Goal: Information Seeking & Learning: Find specific fact

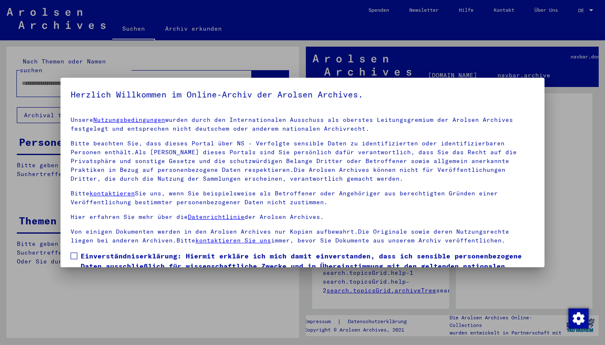
scroll to position [54, 0]
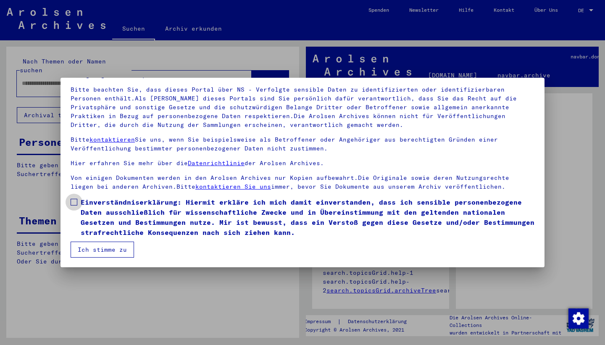
click at [126, 206] on span "Einverständniserklärung: Hiermit erkläre ich mich damit einverstanden, dass ich…" at bounding box center [307, 217] width 453 height 40
click at [117, 246] on button "Ich stimme zu" at bounding box center [102, 249] width 63 height 16
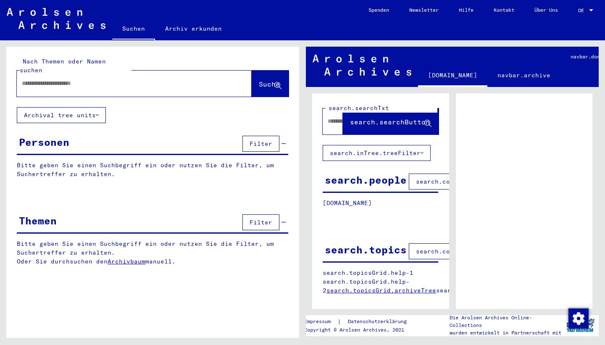
click at [584, 10] on span "DE" at bounding box center [582, 11] width 9 height 6
click at [577, 17] on span "English" at bounding box center [569, 15] width 21 height 6
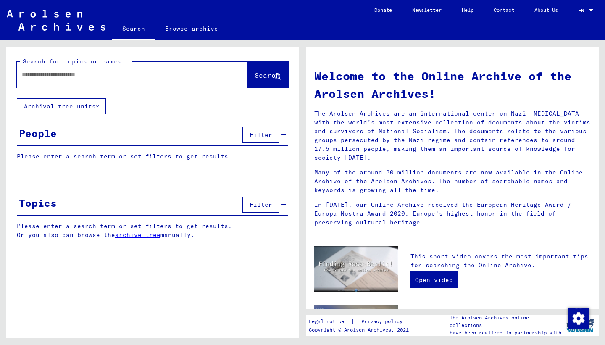
click at [120, 69] on div at bounding box center [119, 74] width 205 height 19
click at [123, 75] on input "text" at bounding box center [122, 74] width 200 height 9
click at [97, 108] on icon at bounding box center [97, 106] width 3 height 6
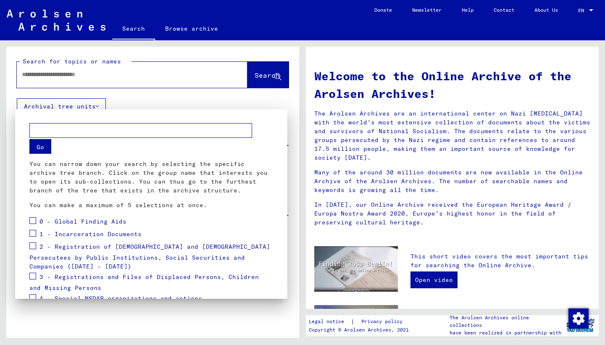
click at [128, 86] on div at bounding box center [302, 172] width 605 height 345
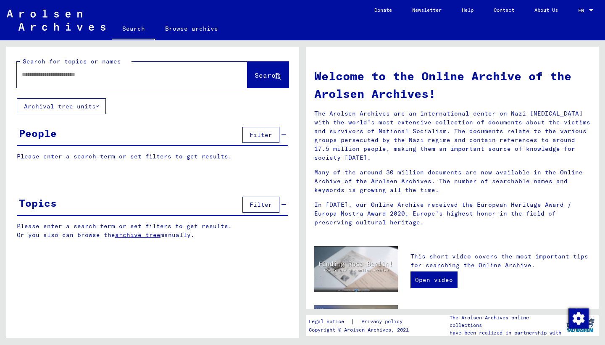
click at [124, 81] on div at bounding box center [119, 74] width 205 height 19
click at [120, 78] on input "text" at bounding box center [122, 74] width 200 height 9
click at [181, 31] on link "Browse archive" at bounding box center [191, 28] width 73 height 20
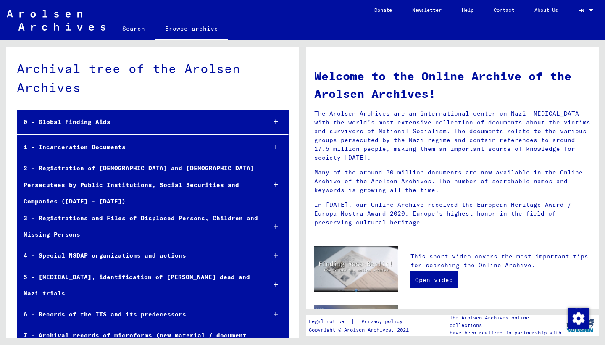
click at [126, 35] on link "Search" at bounding box center [133, 28] width 43 height 20
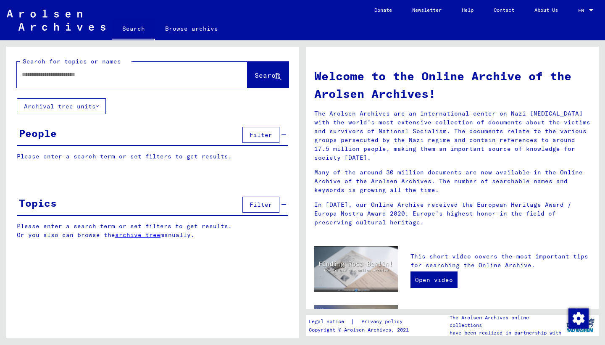
click at [106, 81] on div at bounding box center [119, 74] width 205 height 19
click at [102, 76] on input "text" at bounding box center [122, 74] width 200 height 9
type input "**********"
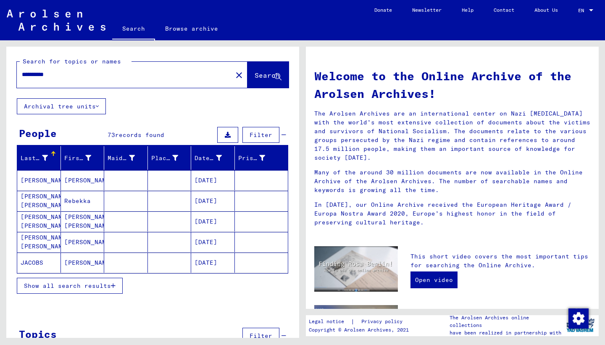
click at [74, 284] on span "Show all search results" at bounding box center [67, 286] width 87 height 8
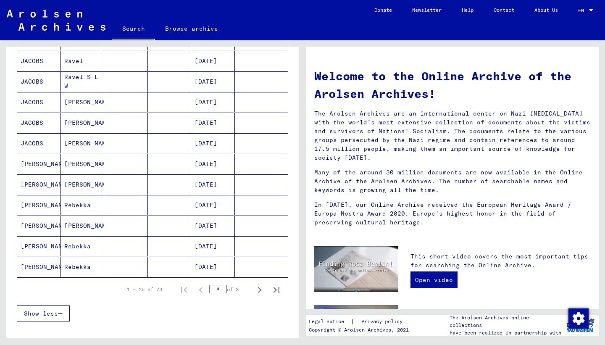
scroll to position [408, 0]
click at [259, 290] on icon "Next page" at bounding box center [260, 289] width 4 height 6
type input "*"
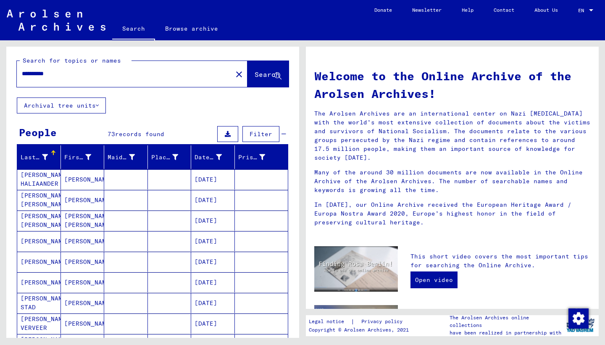
scroll to position [0, 0]
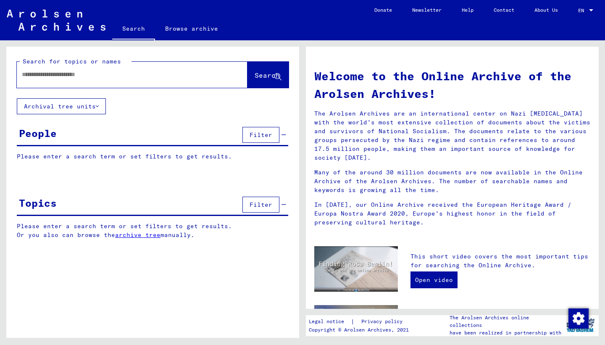
click at [81, 76] on input "text" at bounding box center [122, 74] width 200 height 9
type input "*"
type input "**********"
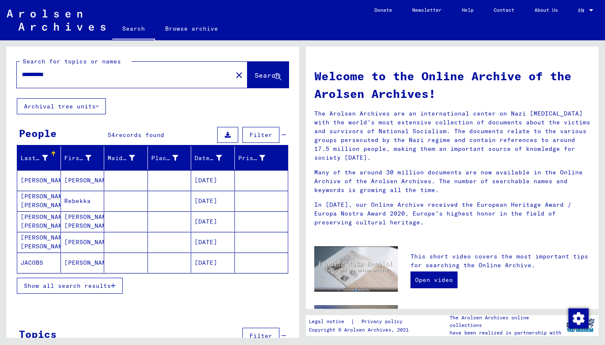
click at [79, 284] on span "Show all search results" at bounding box center [67, 286] width 87 height 8
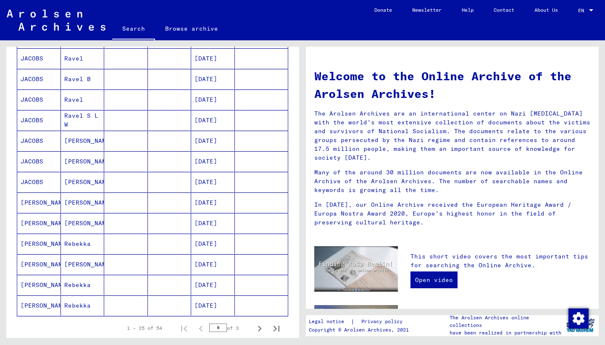
scroll to position [370, 0]
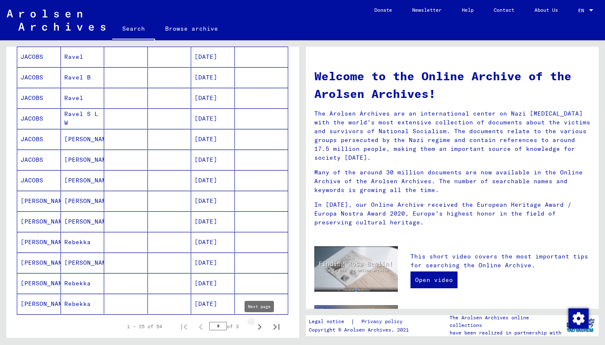
click at [261, 328] on icon "Next page" at bounding box center [260, 327] width 12 height 12
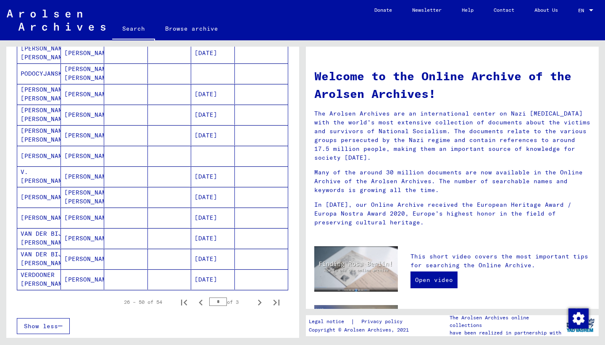
scroll to position [395, 0]
click at [262, 301] on icon "Next page" at bounding box center [260, 302] width 12 height 12
type input "*"
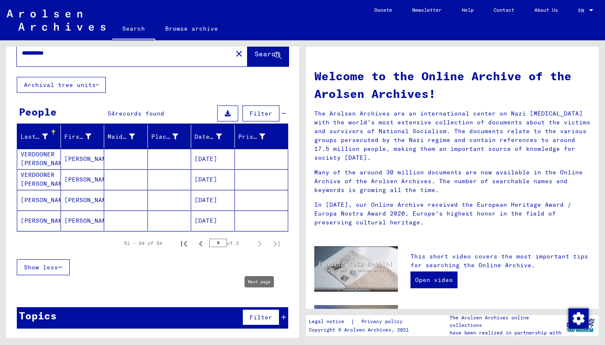
scroll to position [21, 0]
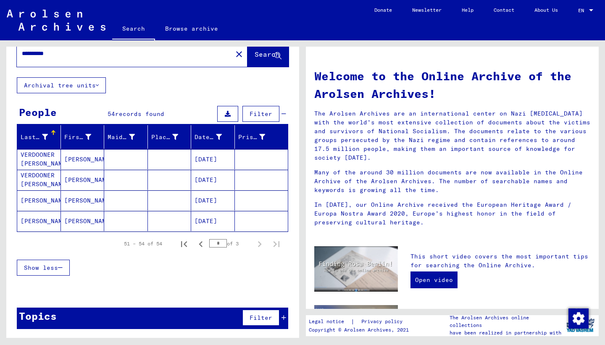
click at [76, 54] on input "**********" at bounding box center [122, 53] width 200 height 9
type input "******"
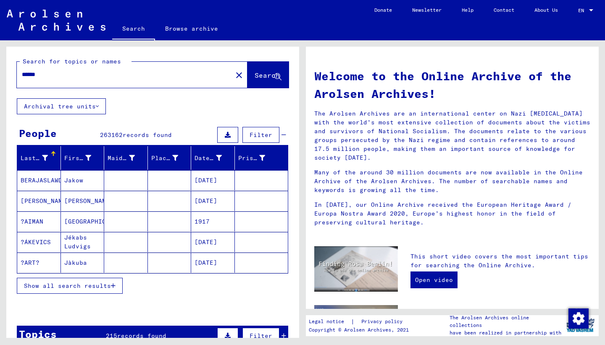
click at [95, 284] on span "Show all search results" at bounding box center [67, 286] width 87 height 8
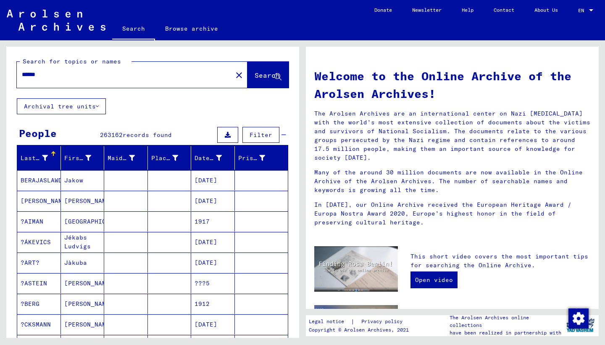
click at [258, 131] on span "Filter" at bounding box center [260, 135] width 23 height 8
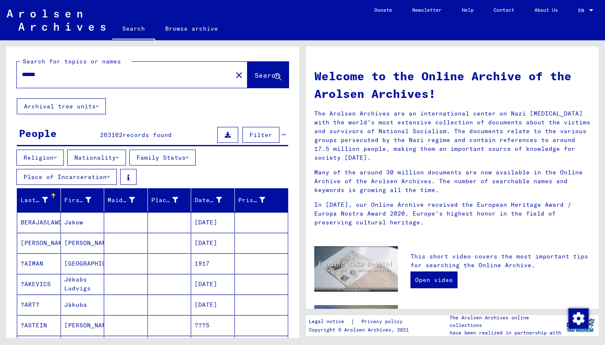
click at [113, 160] on button "Nationality" at bounding box center [96, 157] width 59 height 16
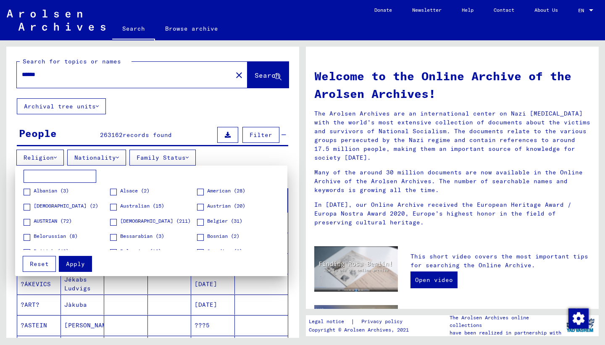
click at [70, 170] on input at bounding box center [60, 176] width 73 height 13
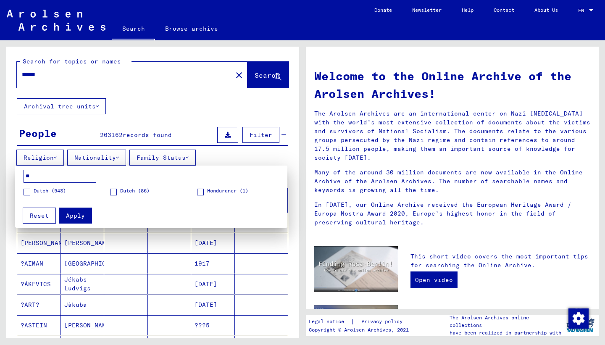
type input "**"
click at [62, 192] on span "Dutch (543)" at bounding box center [50, 191] width 32 height 8
click at [129, 194] on span "Dutch (86)" at bounding box center [134, 191] width 29 height 8
click at [82, 215] on span "Apply" at bounding box center [75, 216] width 19 height 8
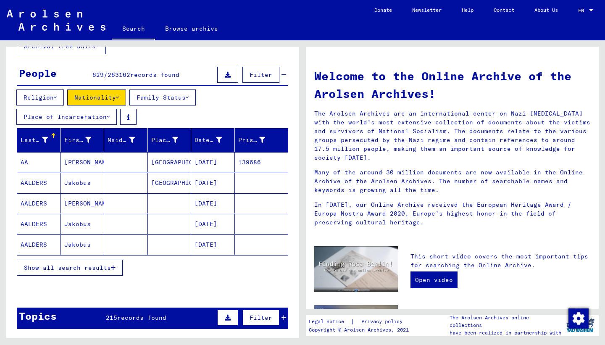
scroll to position [84, 0]
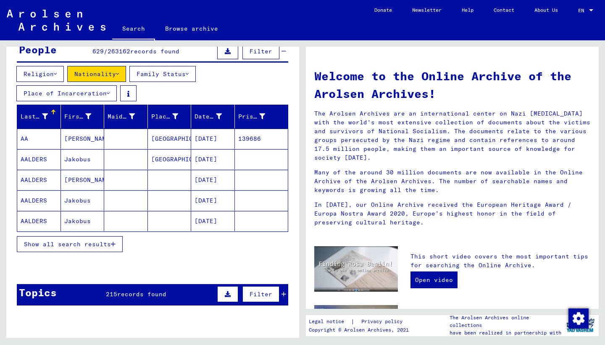
click at [88, 246] on span "Show all search results" at bounding box center [67, 244] width 87 height 8
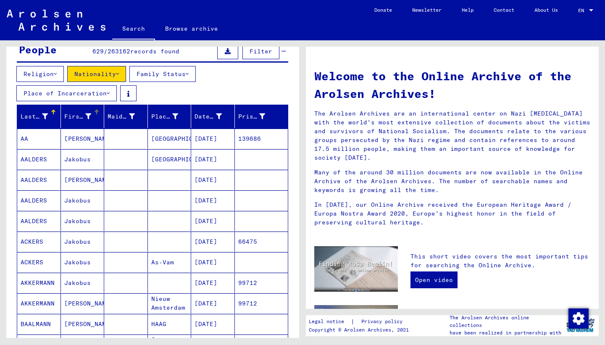
click at [86, 116] on icon at bounding box center [88, 116] width 6 height 6
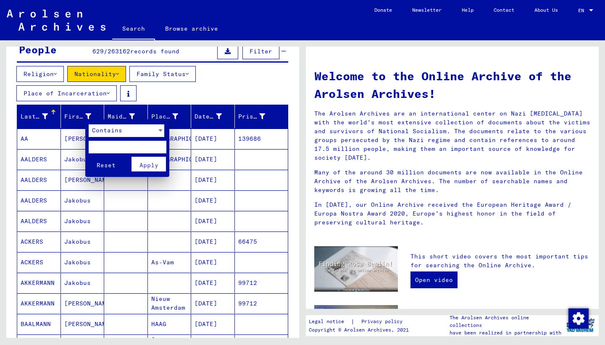
click at [43, 117] on div at bounding box center [302, 172] width 605 height 345
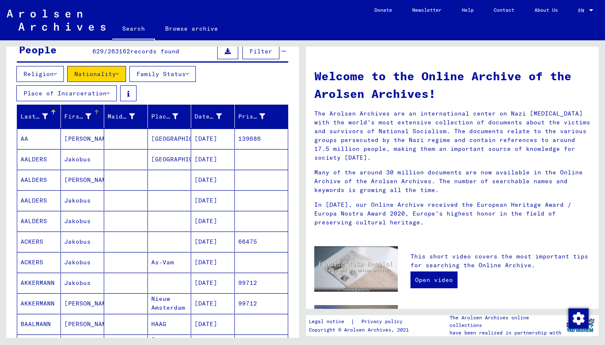
click at [42, 117] on icon at bounding box center [45, 116] width 6 height 6
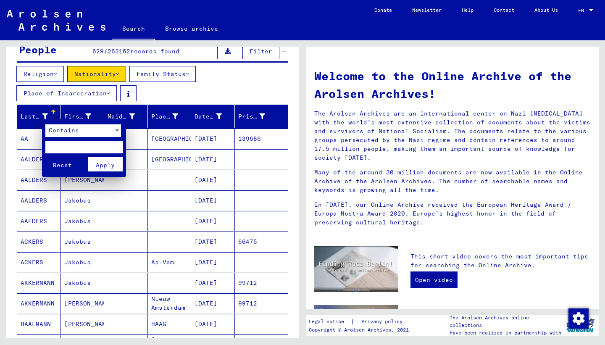
click at [73, 145] on input "text" at bounding box center [84, 147] width 78 height 13
type input "******"
click at [103, 164] on span "Apply" at bounding box center [105, 165] width 19 height 8
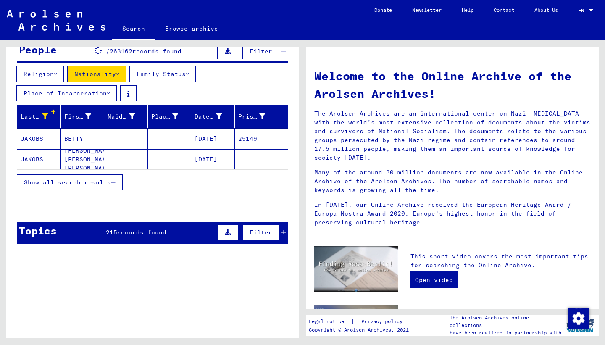
click at [84, 139] on mat-cell "BETTY" at bounding box center [83, 138] width 44 height 20
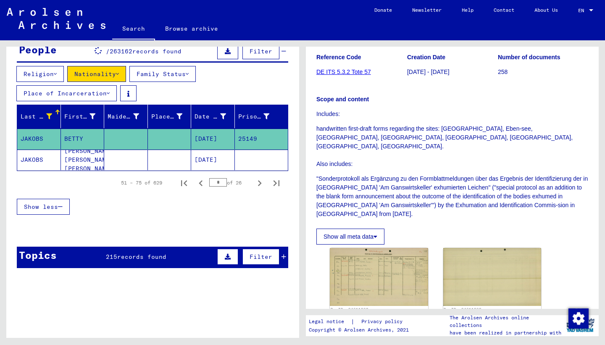
scroll to position [227, 0]
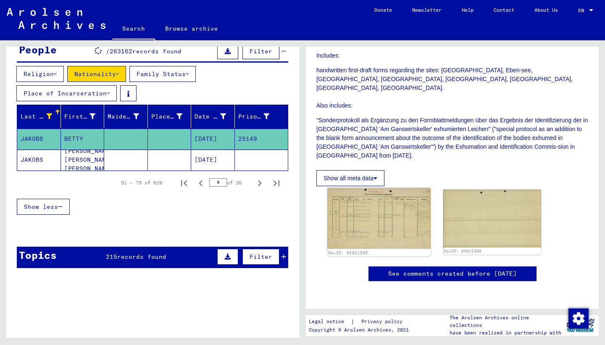
click at [397, 188] on img at bounding box center [378, 218] width 103 height 61
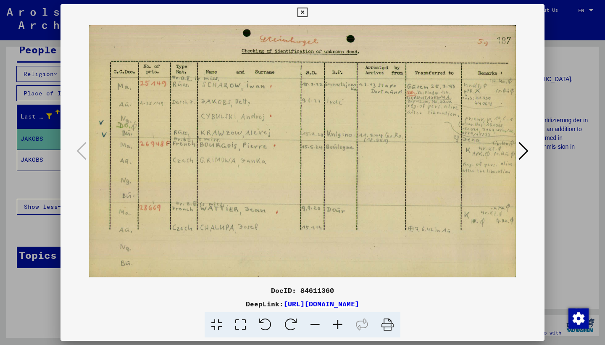
click at [165, 104] on img at bounding box center [302, 151] width 427 height 261
click at [524, 149] on icon at bounding box center [523, 151] width 10 height 20
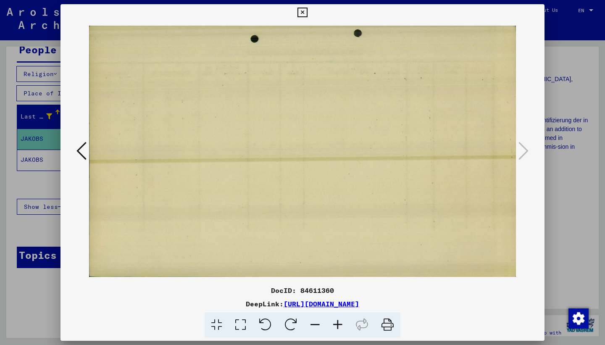
click at [307, 12] on icon at bounding box center [302, 13] width 10 height 10
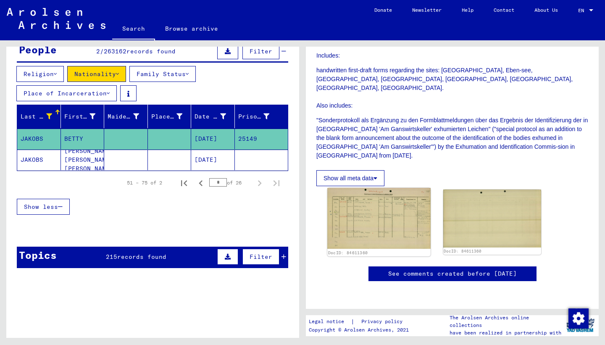
scroll to position [225, 0]
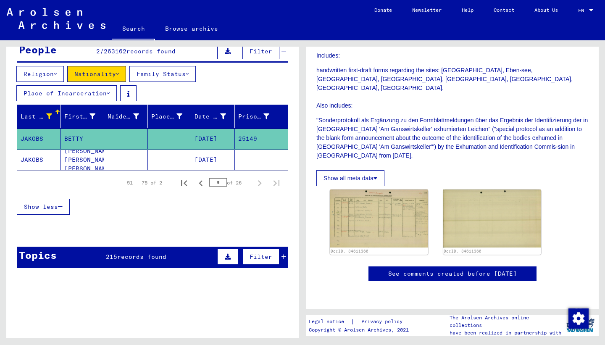
click at [338, 170] on button "Show all meta data" at bounding box center [350, 178] width 68 height 16
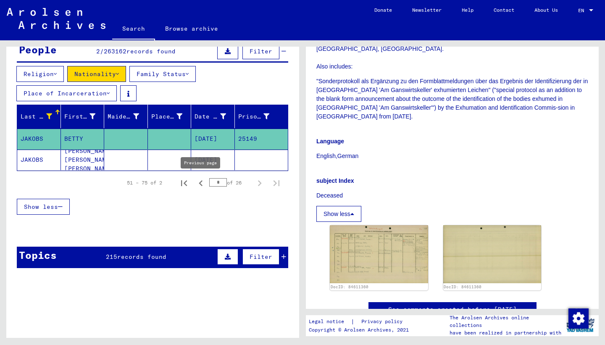
click at [203, 184] on icon "Previous page" at bounding box center [201, 183] width 12 height 12
type input "*"
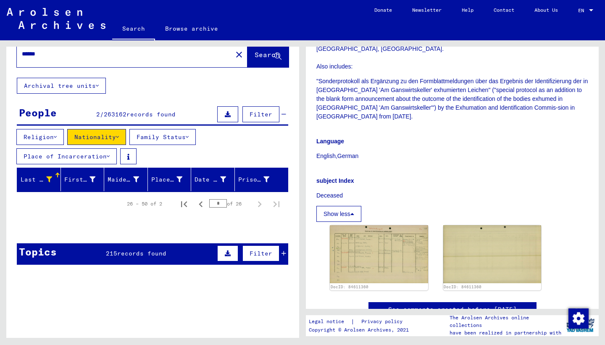
scroll to position [7, 0]
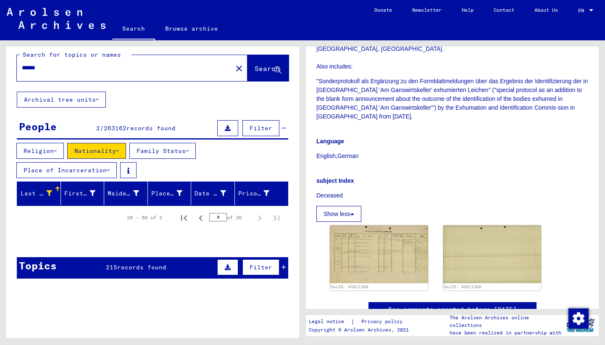
click at [123, 129] on span "263162" at bounding box center [115, 128] width 23 height 8
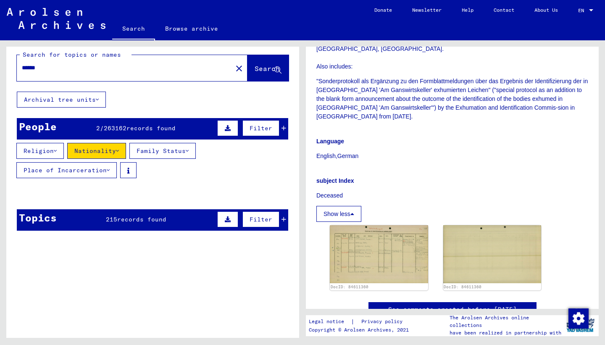
click at [123, 129] on span "263162" at bounding box center [115, 128] width 23 height 8
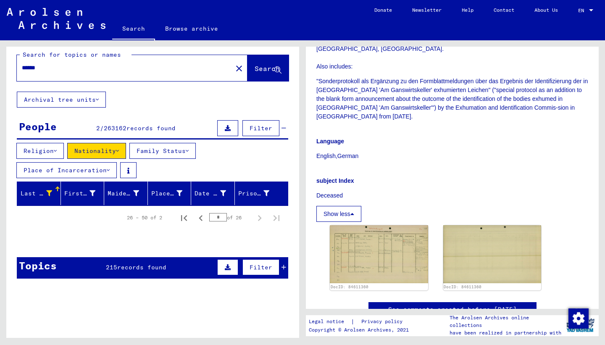
click at [115, 270] on span "215" at bounding box center [111, 267] width 11 height 8
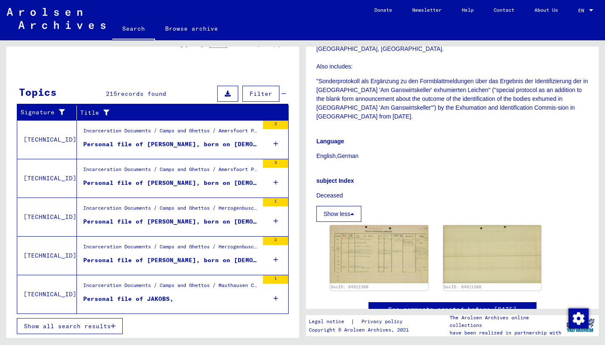
scroll to position [181, 0]
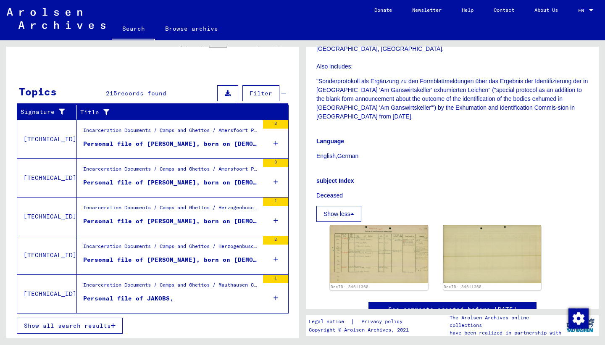
click at [89, 326] on span "Show all search results" at bounding box center [67, 326] width 87 height 8
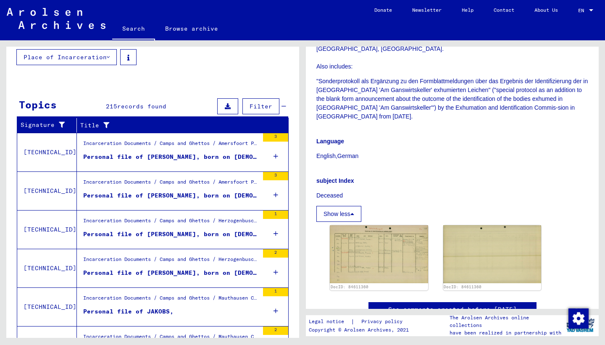
scroll to position [119, 0]
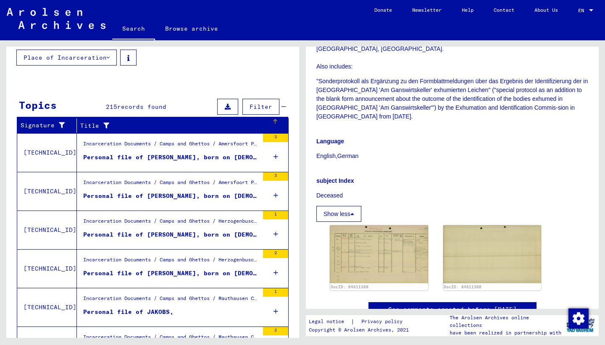
click at [101, 125] on icon at bounding box center [104, 126] width 10 height 6
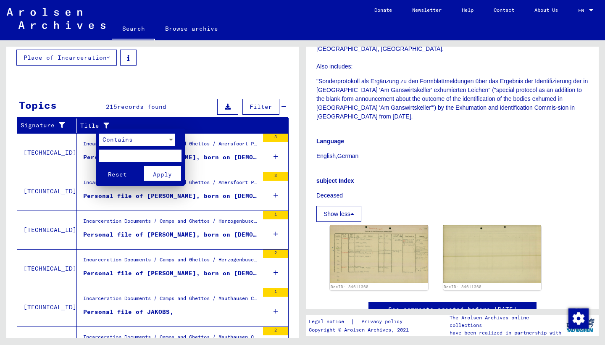
click at [124, 153] on input "text" at bounding box center [140, 155] width 82 height 13
type input "*"
type input "*****"
click at [99, 166] on button "Reset" at bounding box center [117, 173] width 37 height 15
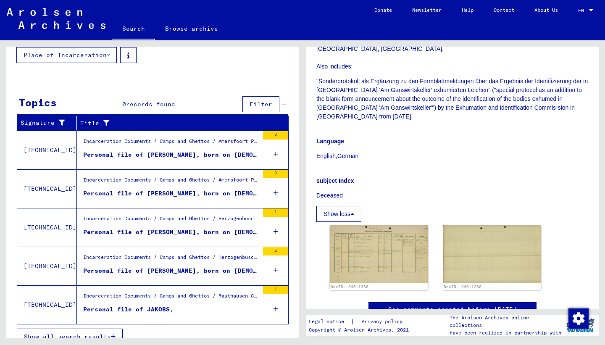
scroll to position [133, 0]
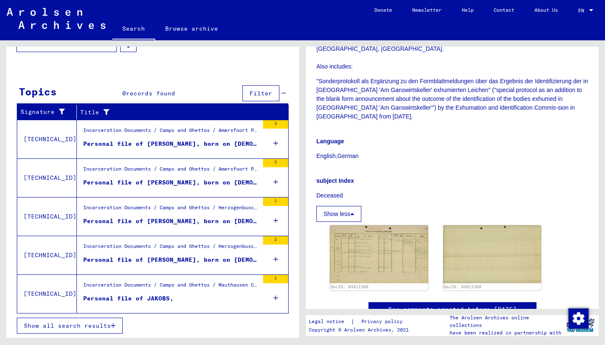
click at [100, 108] on div at bounding box center [104, 112] width 10 height 9
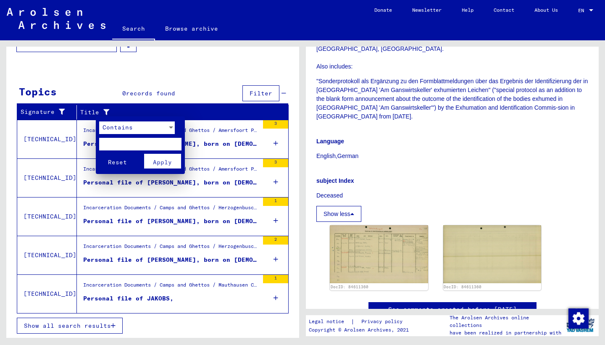
click at [126, 147] on input "text" at bounding box center [140, 144] width 82 height 13
type input "***"
click at [99, 154] on button "Reset" at bounding box center [117, 161] width 37 height 15
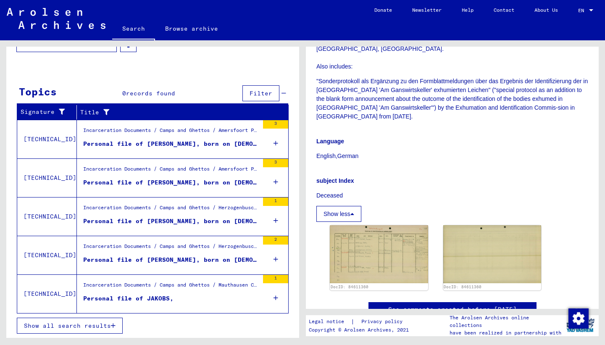
scroll to position [0, 0]
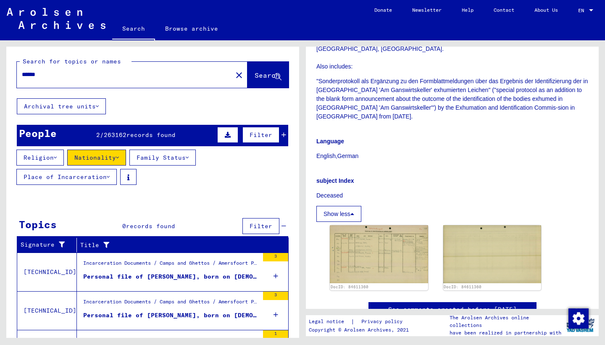
click at [116, 76] on input "******" at bounding box center [124, 74] width 205 height 9
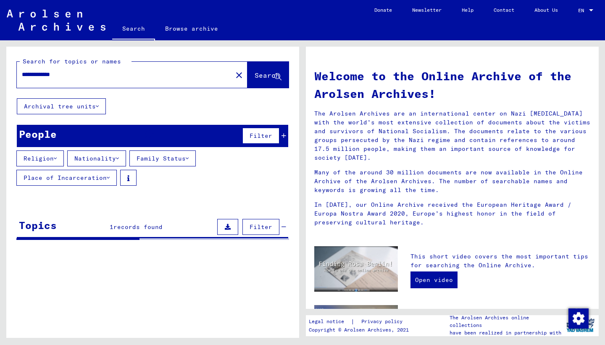
click at [90, 76] on input "**********" at bounding box center [122, 74] width 200 height 9
click at [94, 76] on input "**********" at bounding box center [122, 74] width 200 height 9
type input "**********"
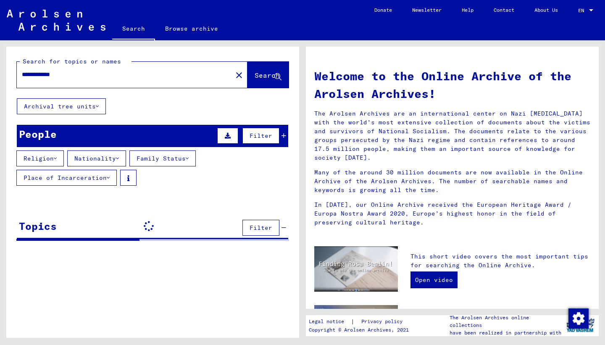
click at [254, 79] on span "Search" at bounding box center [266, 75] width 25 height 8
